Goal: Navigation & Orientation: Find specific page/section

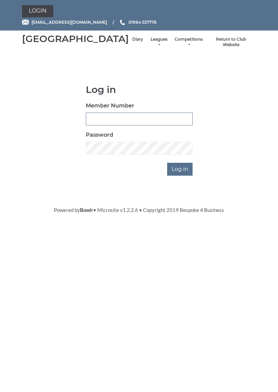
type input "0927"
click at [180, 175] on input "Log in" at bounding box center [179, 169] width 25 height 13
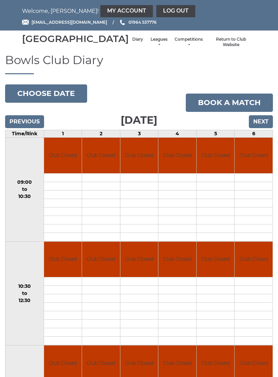
click at [150, 45] on link "Leagues" at bounding box center [159, 42] width 18 height 11
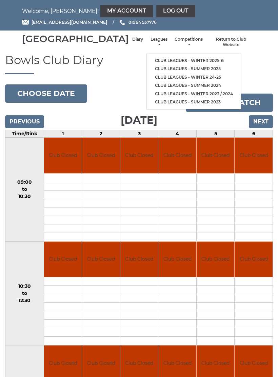
click at [180, 59] on link "Club leagues - Winter 2025-6" at bounding box center [194, 61] width 94 height 8
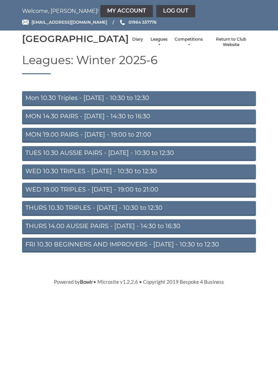
click at [173, 106] on link "Mon 10.30 Triples - Monday - 10:30 to 12:30" at bounding box center [139, 98] width 234 height 15
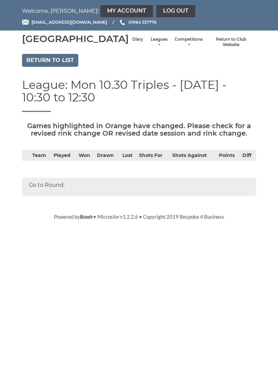
click at [69, 67] on link "Return to list" at bounding box center [50, 60] width 56 height 13
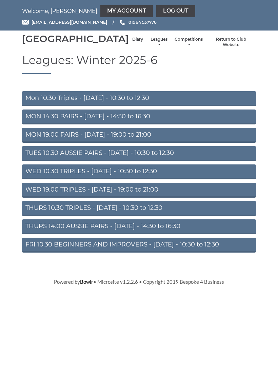
click at [132, 42] on link "Diary" at bounding box center [137, 40] width 11 height 6
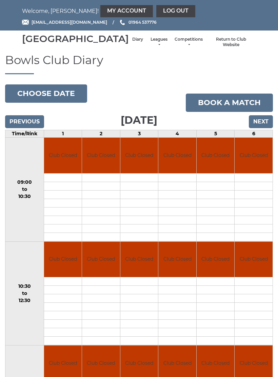
click at [236, 46] on link "Return to Club Website" at bounding box center [230, 42] width 43 height 11
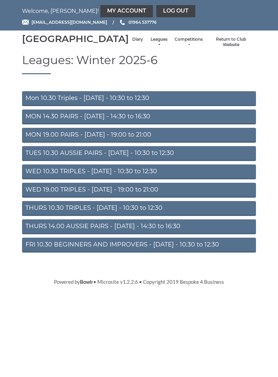
click at [132, 42] on link "Diary" at bounding box center [137, 40] width 11 height 6
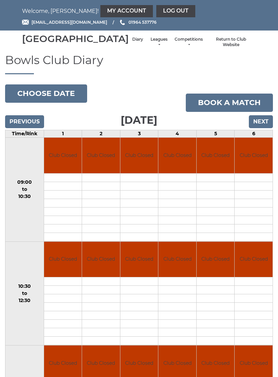
click at [156, 10] on link "Log out" at bounding box center [175, 11] width 39 height 12
